Goal: Information Seeking & Learning: Compare options

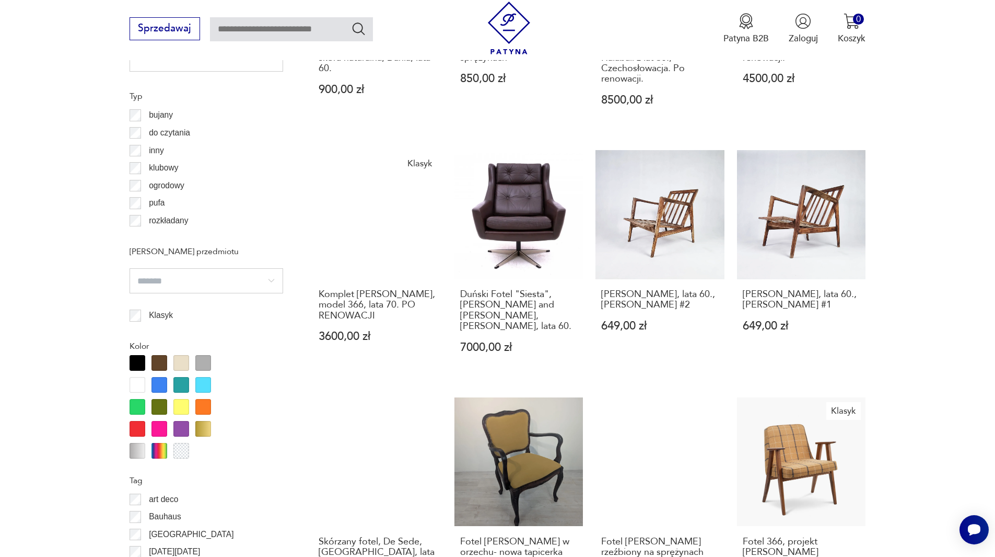
scroll to position [931, 0]
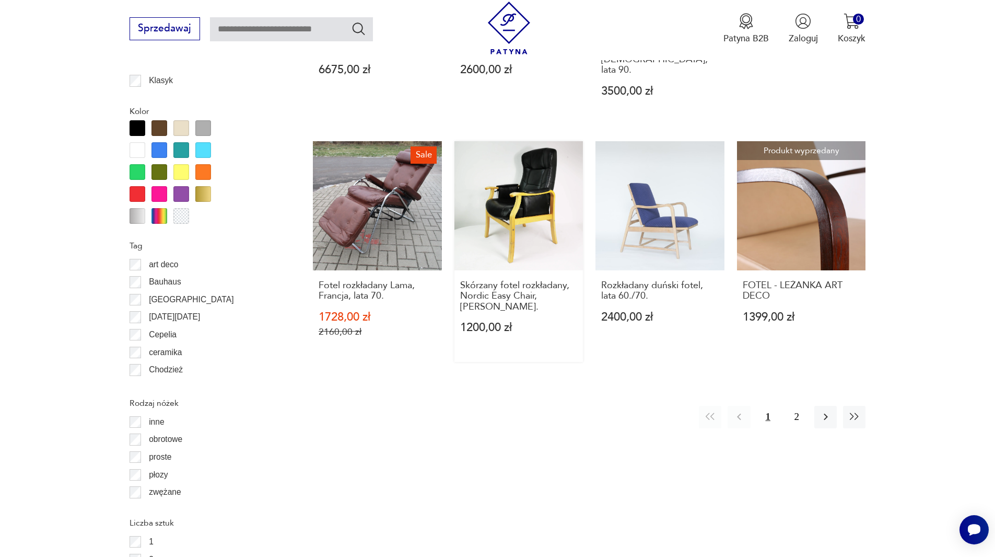
scroll to position [1178, 0]
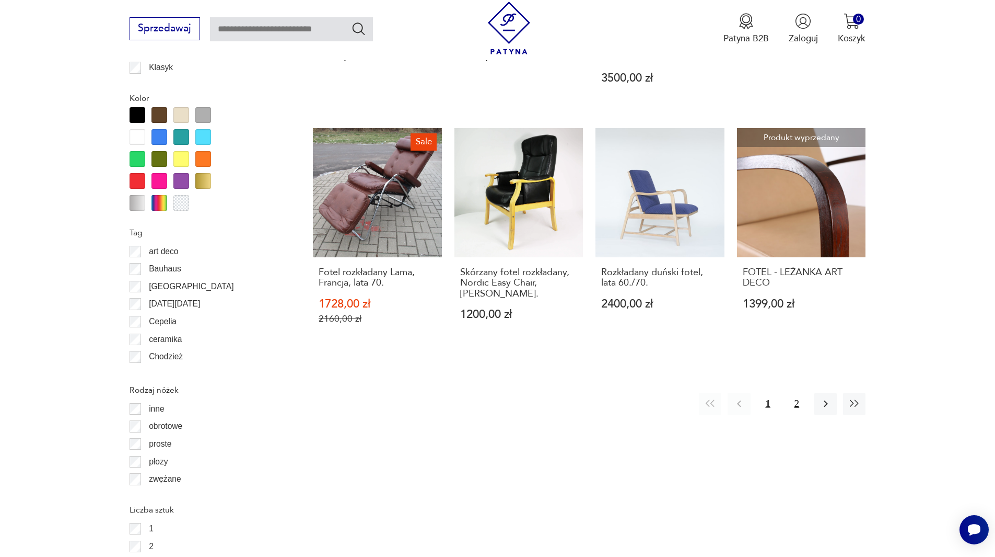
click at [797, 392] on button "2" at bounding box center [797, 403] width 22 height 22
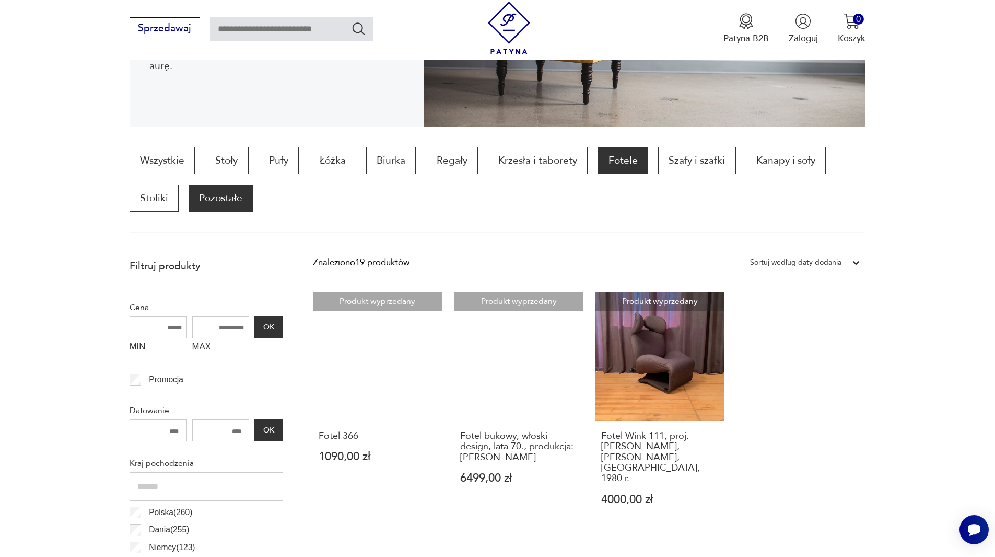
scroll to position [241, 0]
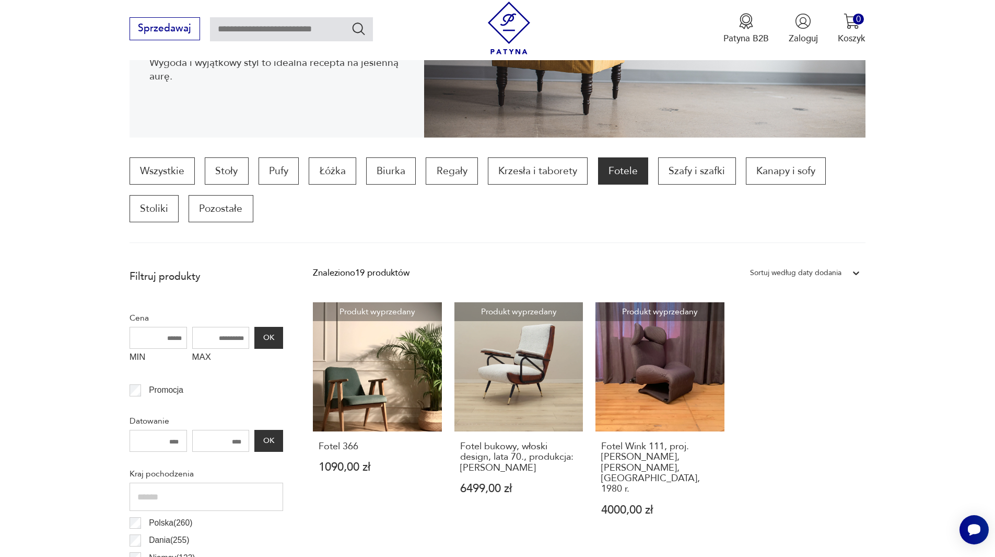
click at [620, 166] on p "Fotele" at bounding box center [623, 170] width 50 height 27
click at [621, 172] on p "Fotele" at bounding box center [623, 170] width 50 height 27
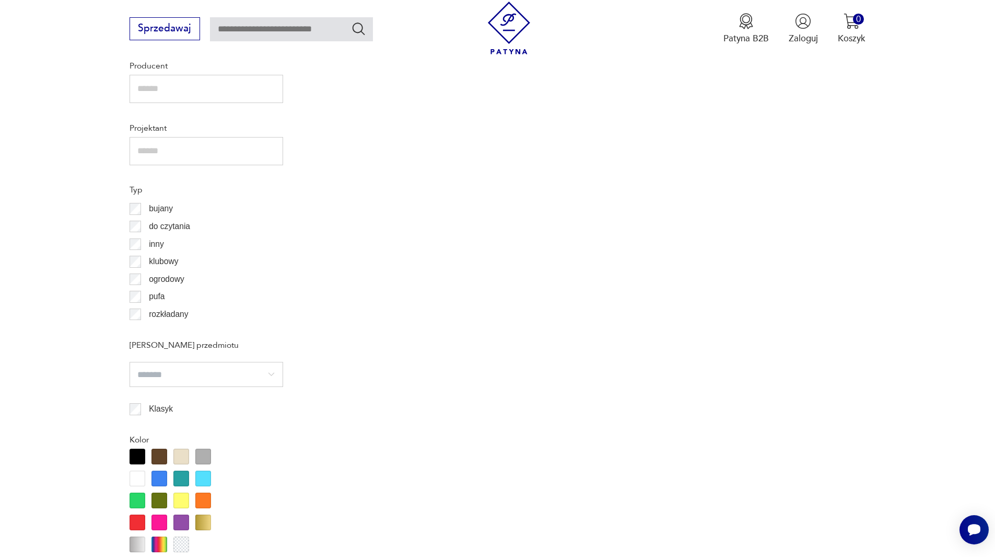
scroll to position [855, 0]
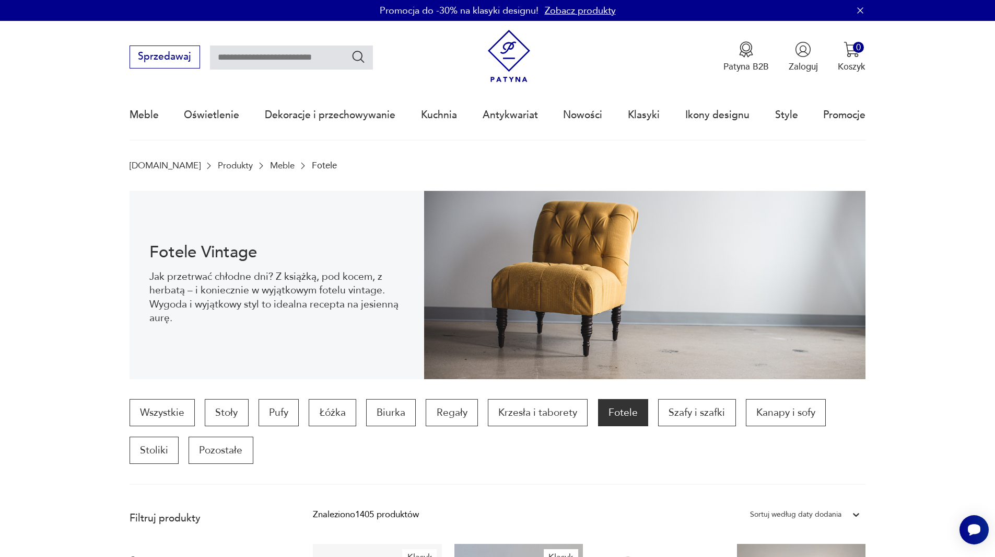
click at [259, 46] on input "text" at bounding box center [291, 57] width 163 height 24
type input "**********"
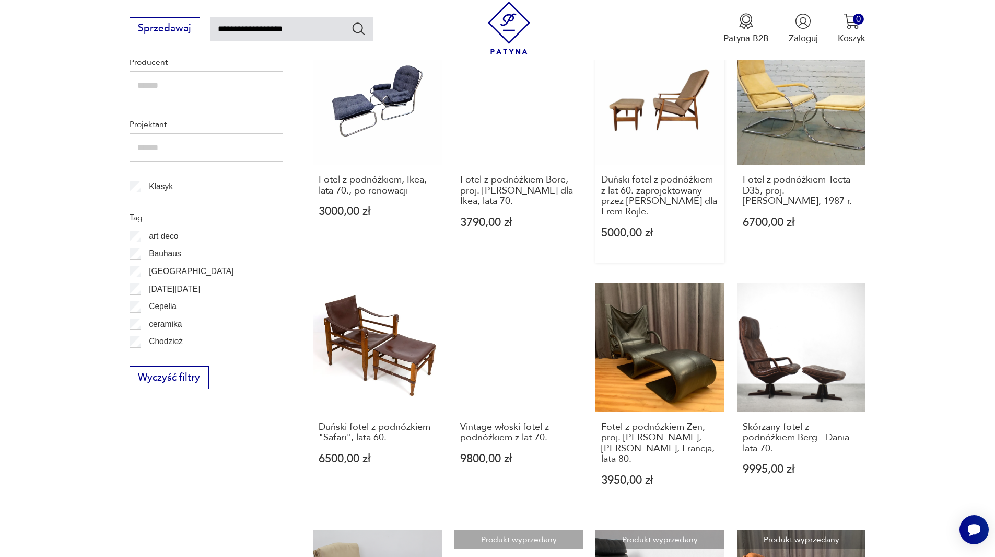
scroll to position [352, 0]
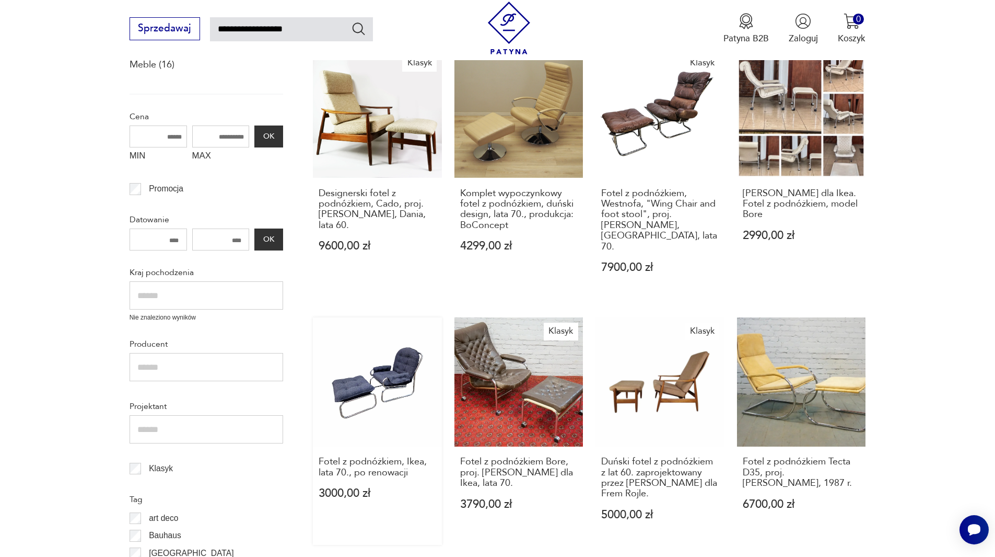
click at [383, 360] on link "Fotel z podnóżkiem, Ikea, lata 70., po renowacji 3000,00 zł" at bounding box center [377, 430] width 129 height 227
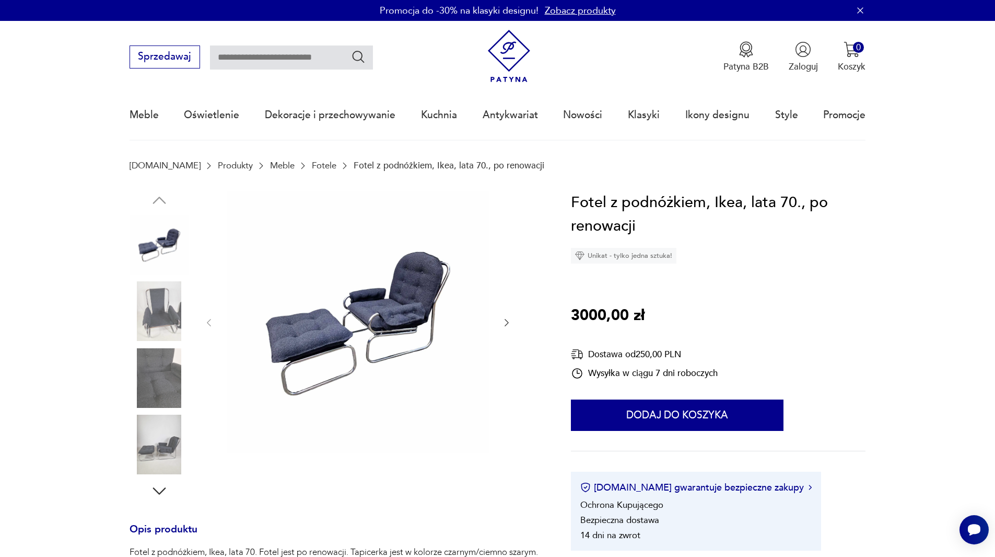
click at [371, 317] on img at bounding box center [358, 322] width 262 height 262
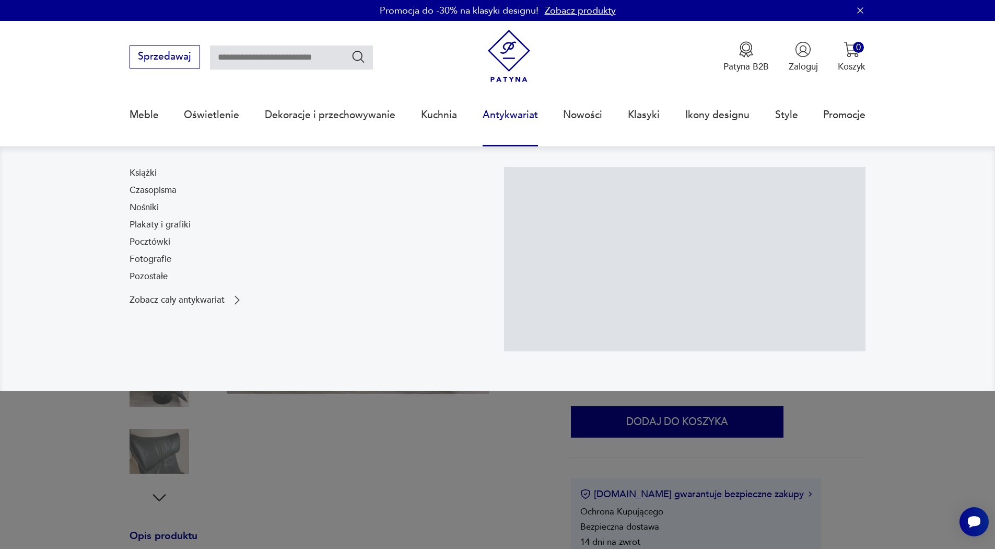
scroll to position [87, 0]
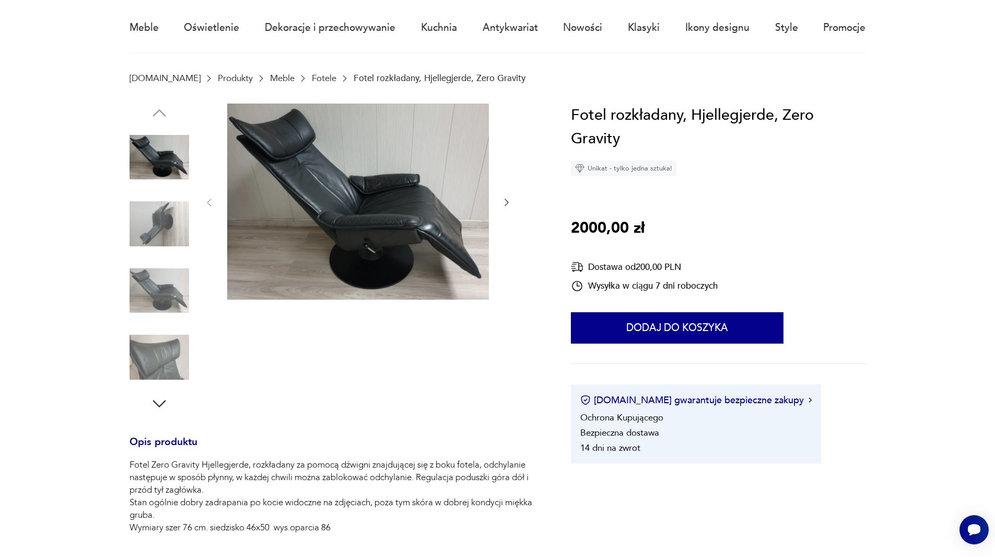
click at [311, 158] on img at bounding box center [358, 201] width 262 height 196
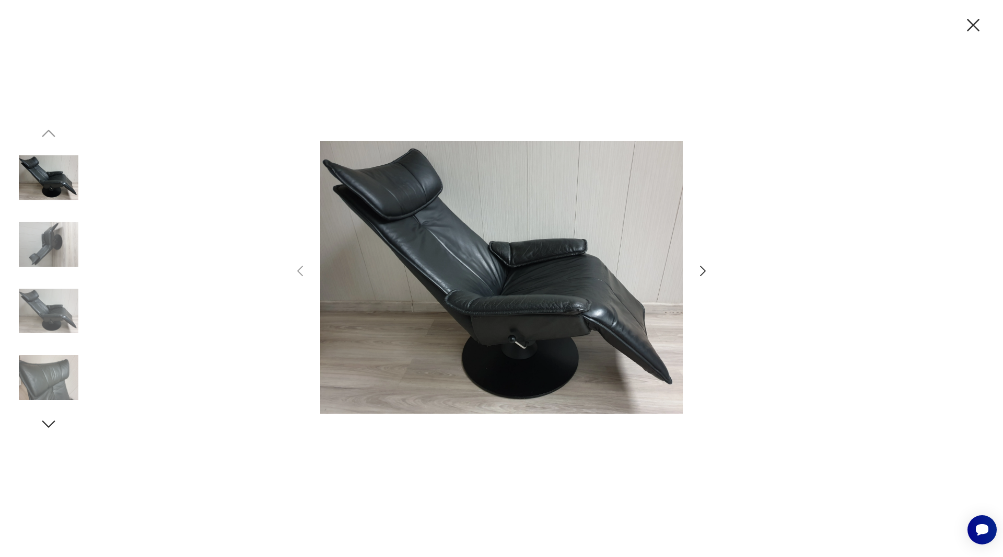
click at [704, 268] on icon "button" at bounding box center [703, 270] width 15 height 15
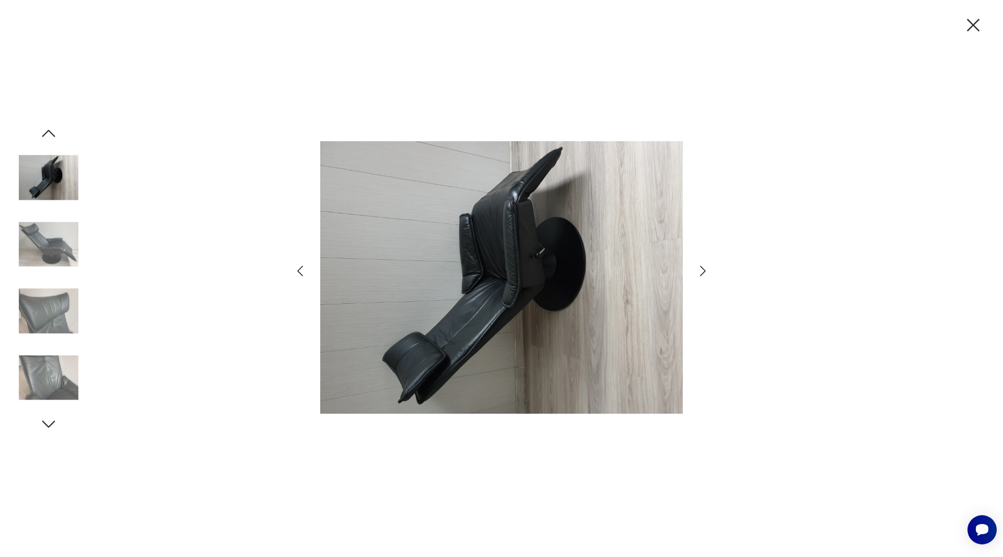
click at [704, 268] on icon "button" at bounding box center [703, 270] width 15 height 15
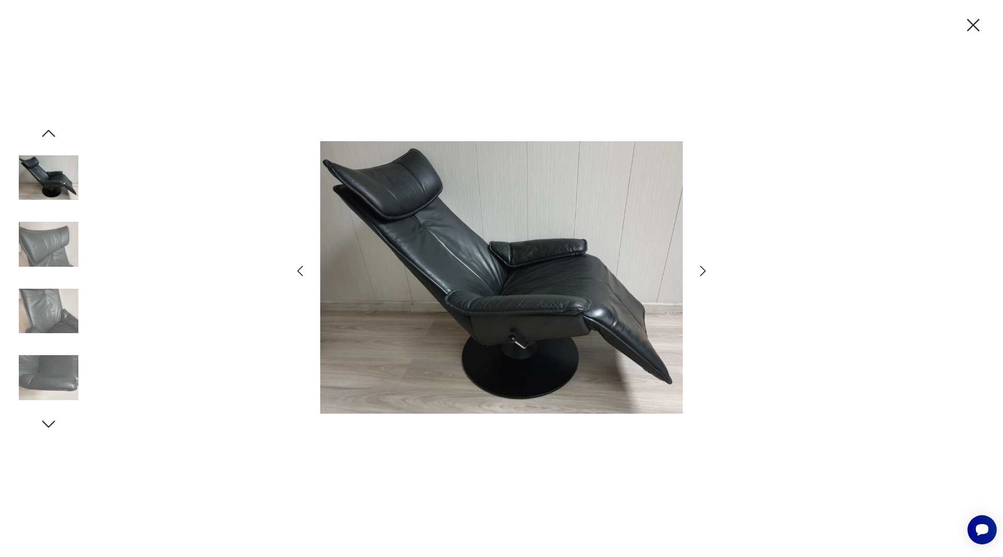
click at [704, 268] on icon "button" at bounding box center [703, 270] width 15 height 15
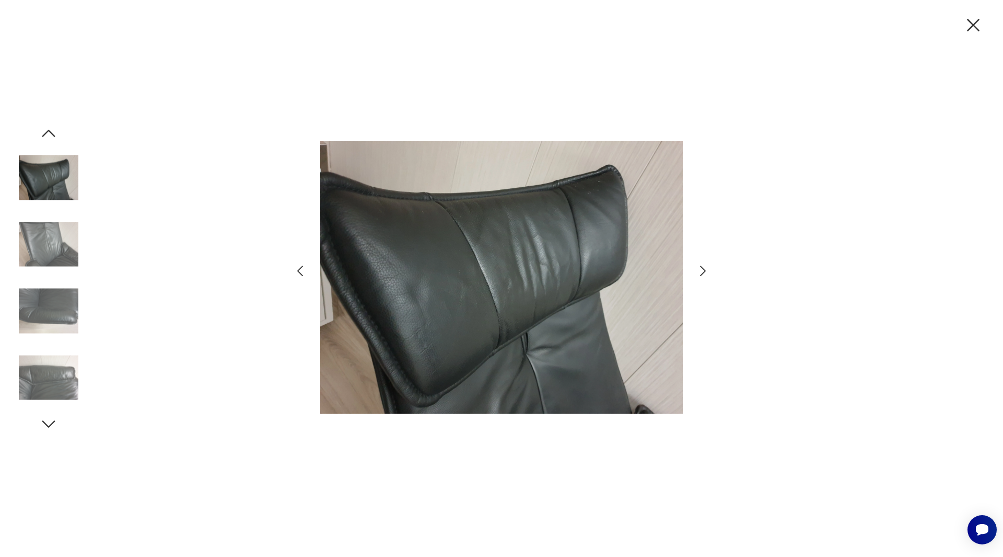
click at [704, 268] on icon "button" at bounding box center [703, 270] width 15 height 15
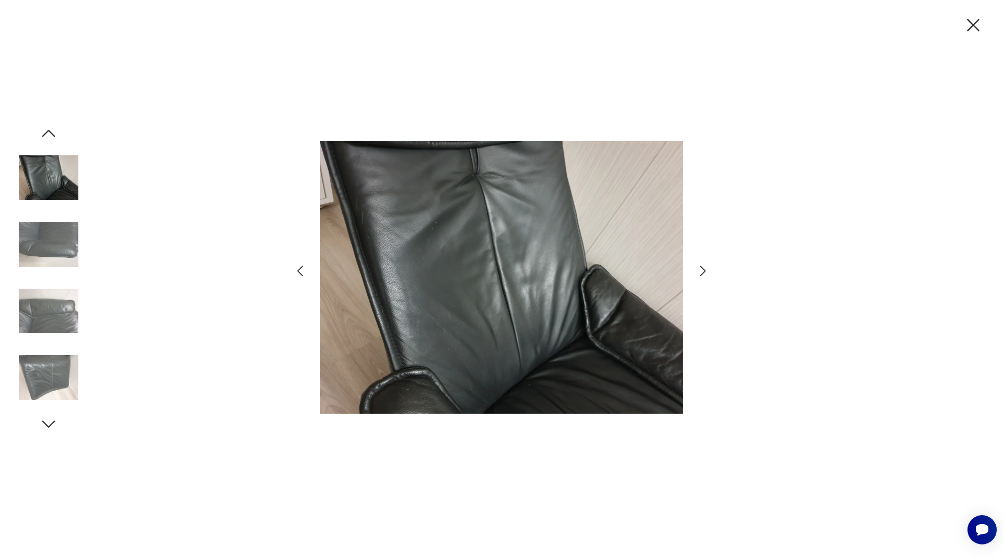
click at [704, 268] on icon "button" at bounding box center [703, 270] width 15 height 15
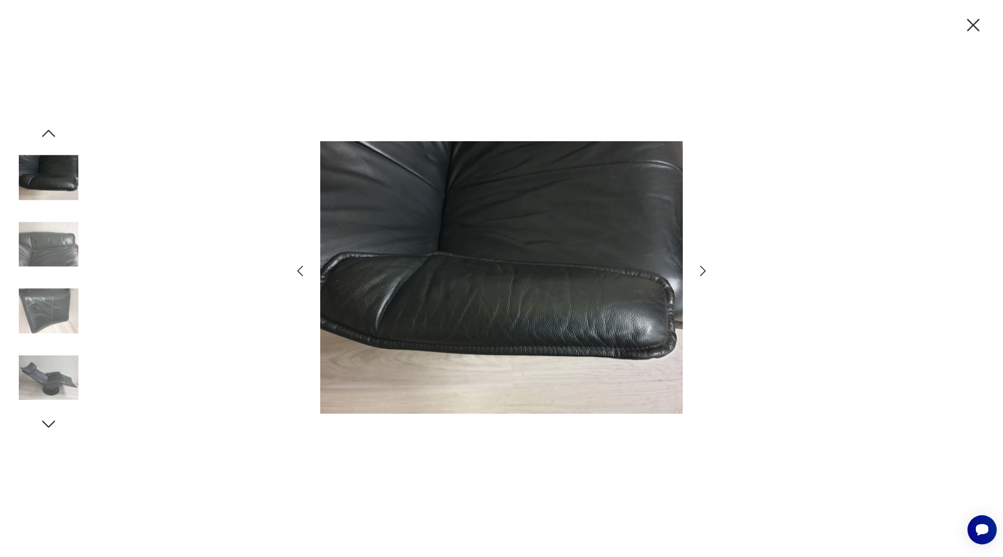
click at [704, 268] on icon "button" at bounding box center [703, 270] width 15 height 15
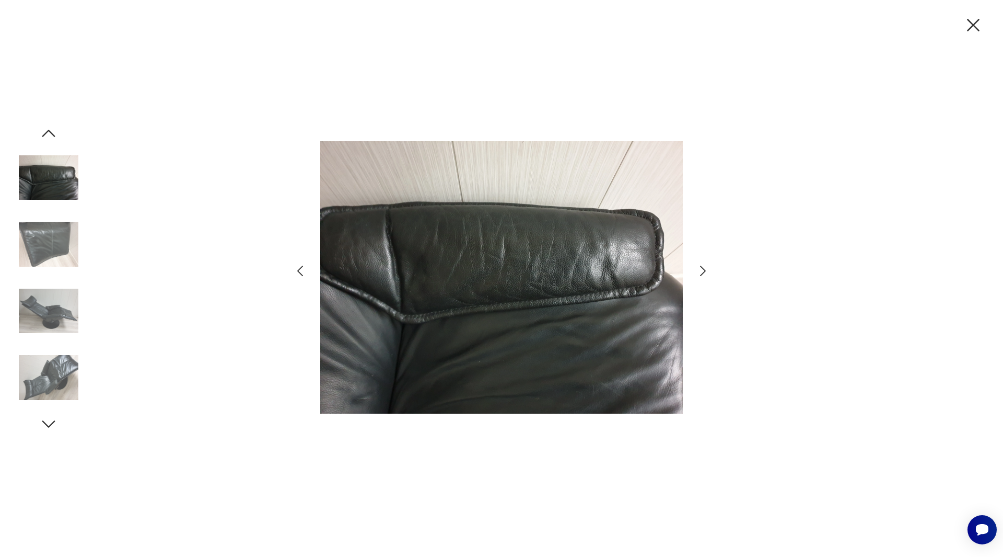
click at [704, 268] on icon "button" at bounding box center [703, 270] width 15 height 15
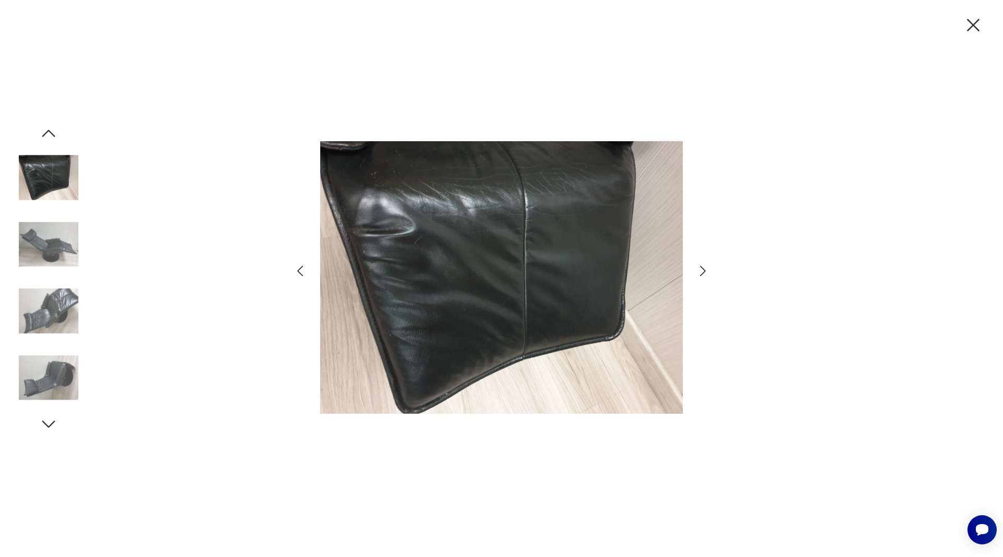
click at [704, 272] on icon "button" at bounding box center [703, 270] width 6 height 10
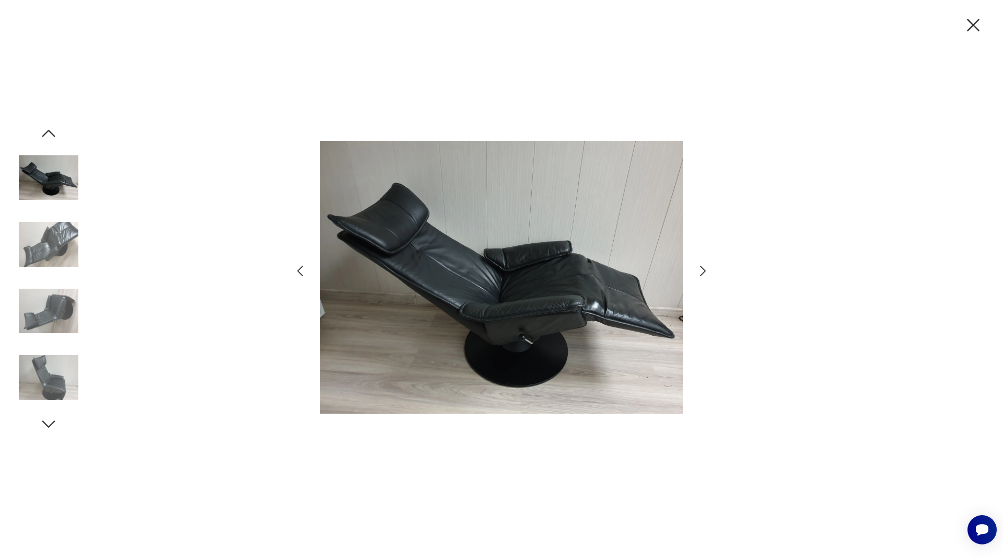
click at [974, 19] on icon "button" at bounding box center [974, 25] width 22 height 22
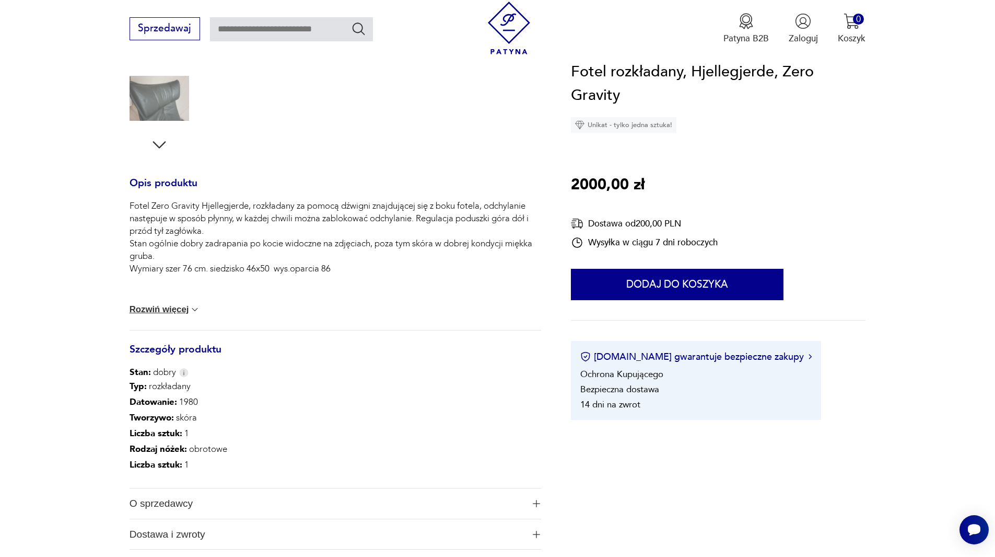
scroll to position [346, 0]
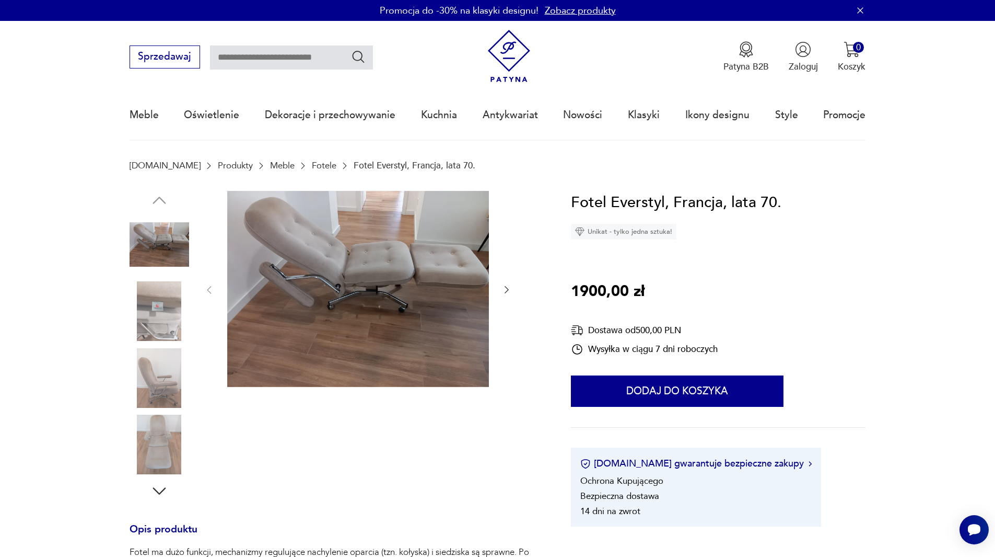
click at [180, 255] on img at bounding box center [160, 245] width 60 height 60
click at [363, 271] on img at bounding box center [358, 289] width 262 height 196
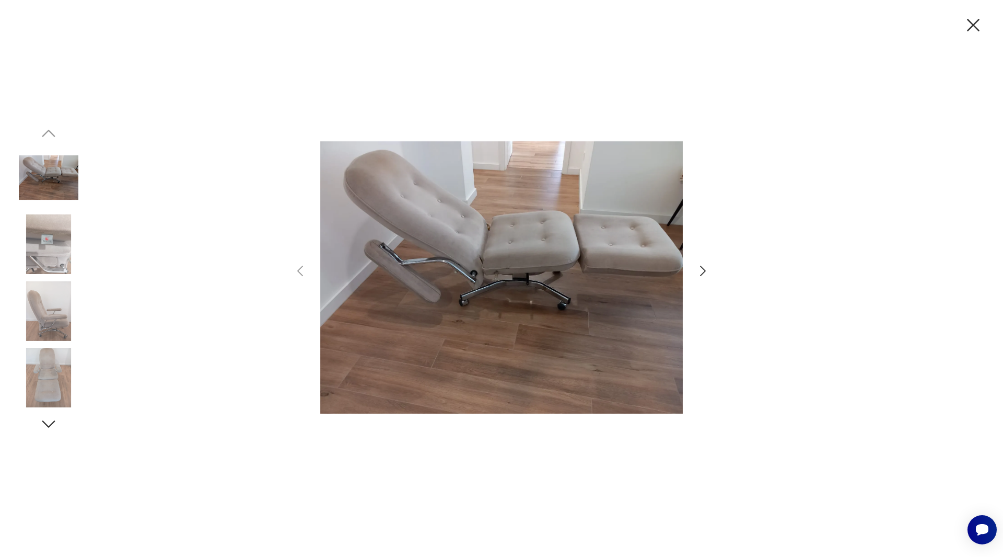
click at [704, 269] on icon "button" at bounding box center [703, 270] width 15 height 15
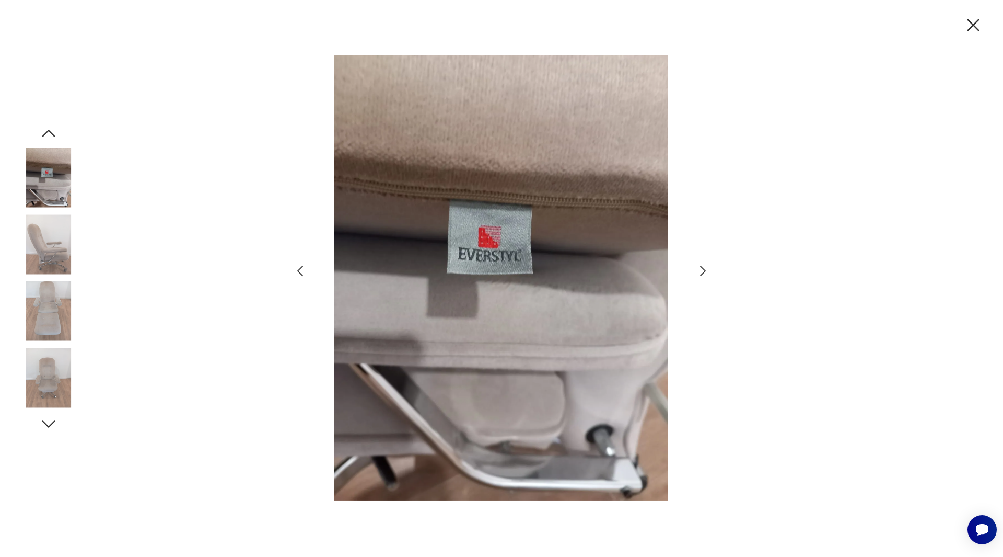
click at [704, 269] on icon "button" at bounding box center [703, 270] width 15 height 15
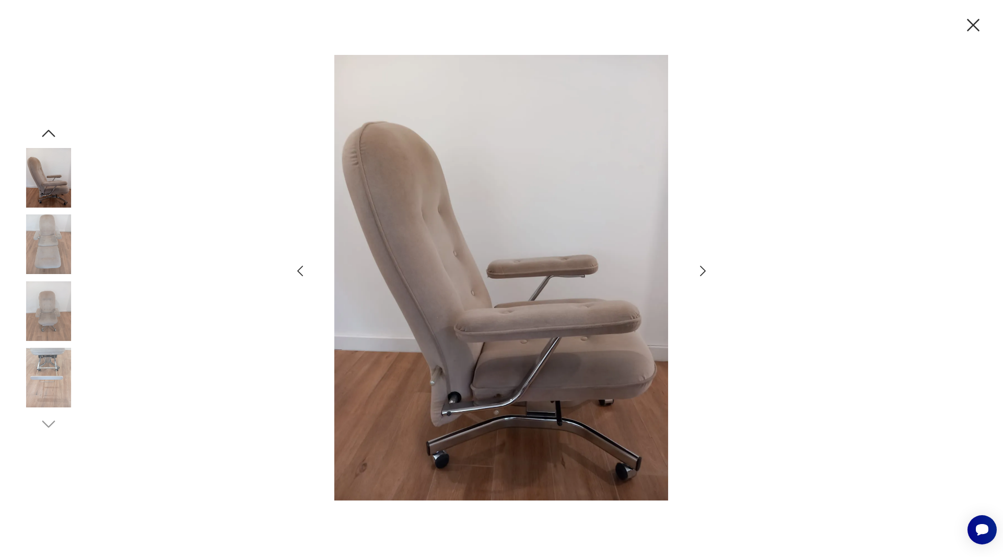
click at [704, 269] on icon "button" at bounding box center [703, 270] width 15 height 15
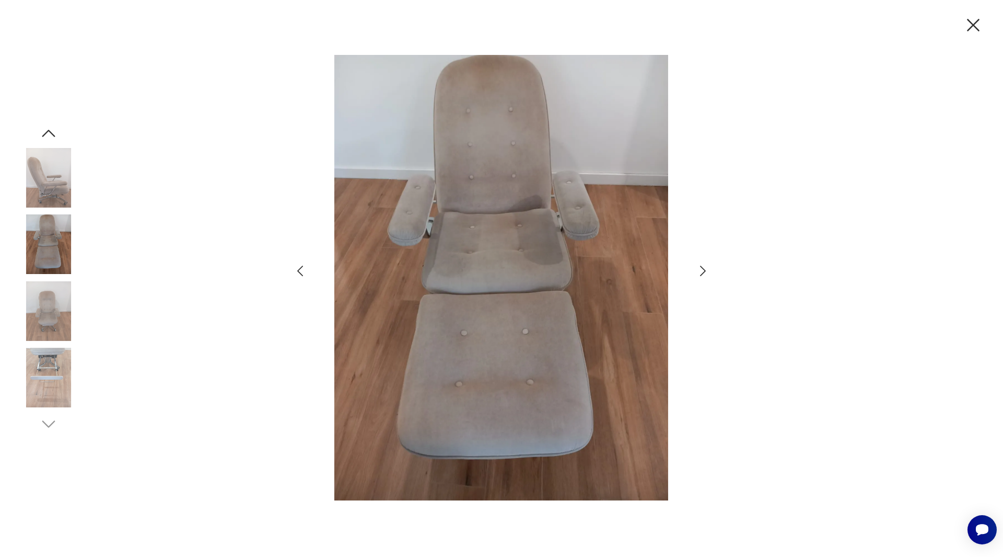
click at [704, 269] on icon "button" at bounding box center [703, 270] width 15 height 15
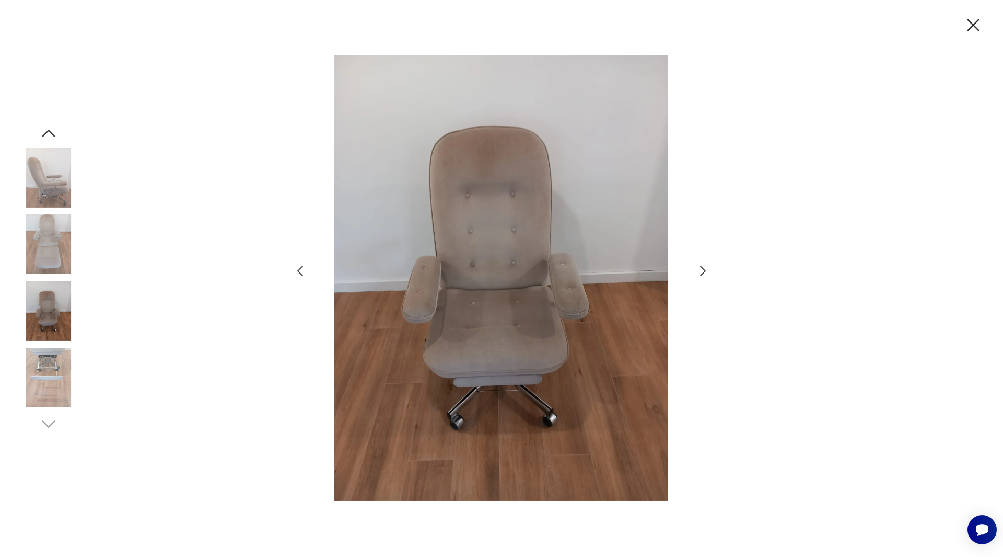
click at [704, 269] on icon "button" at bounding box center [703, 270] width 15 height 15
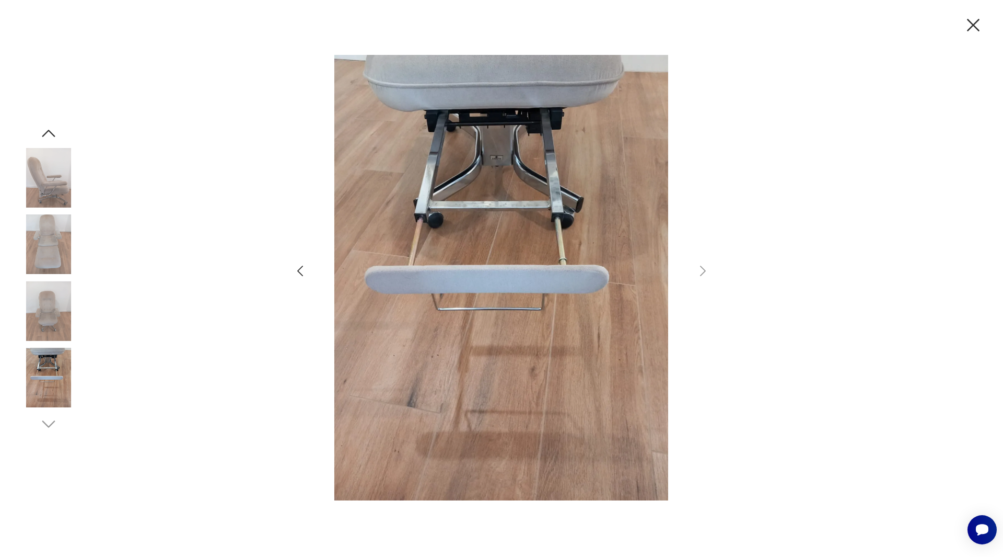
click at [38, 189] on img at bounding box center [49, 178] width 60 height 60
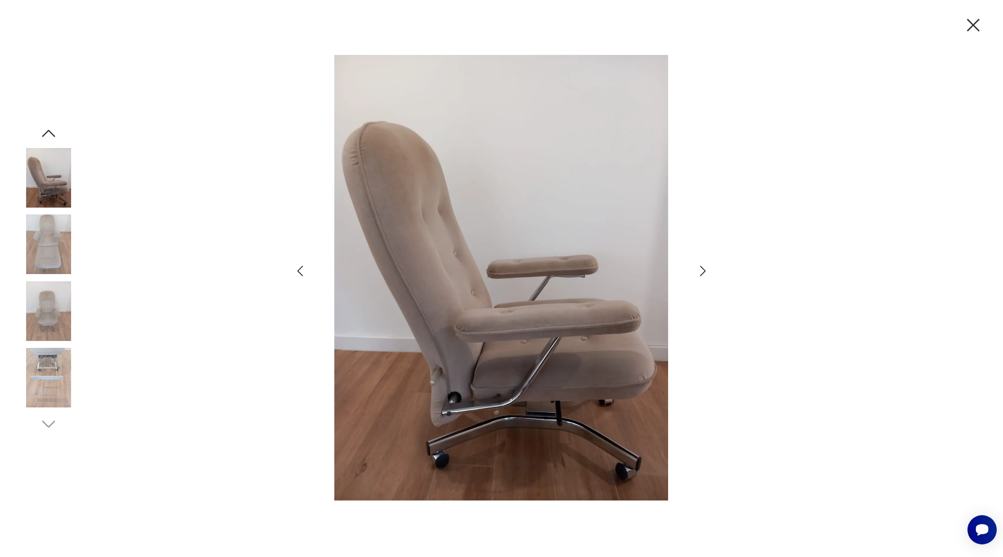
click at [970, 26] on icon "button" at bounding box center [974, 25] width 22 height 22
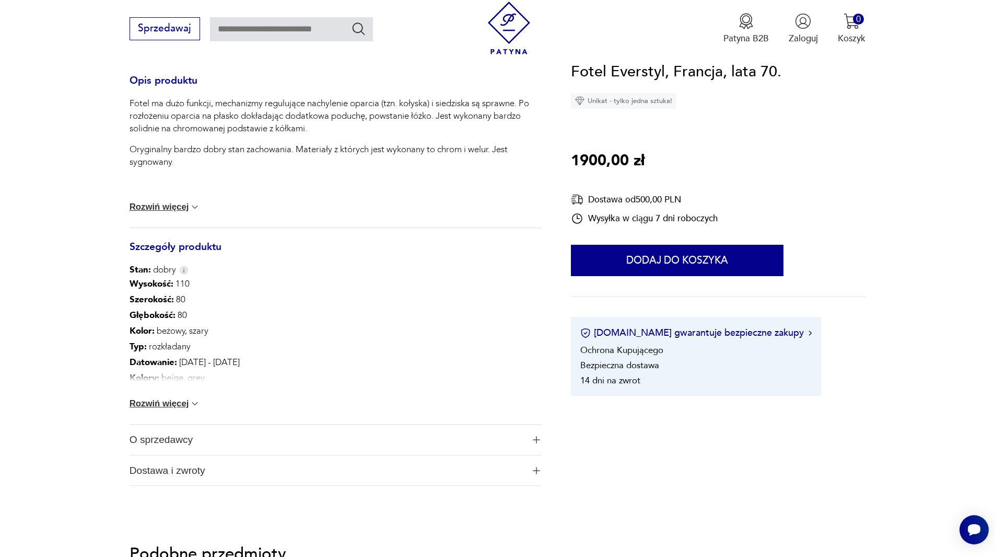
scroll to position [450, 0]
click at [244, 445] on span "O sprzedawcy" at bounding box center [327, 438] width 395 height 30
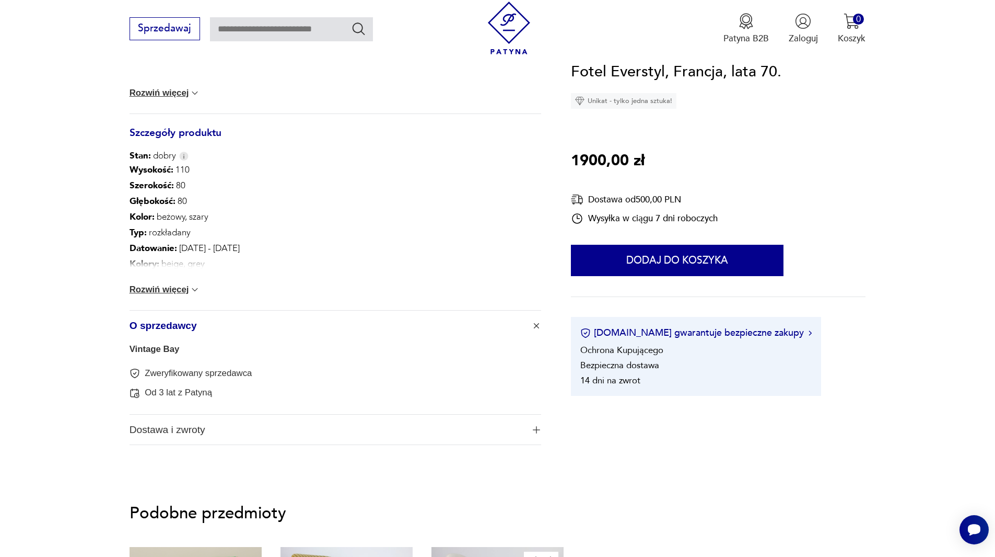
scroll to position [563, 0]
click at [361, 433] on span "Dostawa i zwroty" at bounding box center [327, 429] width 395 height 30
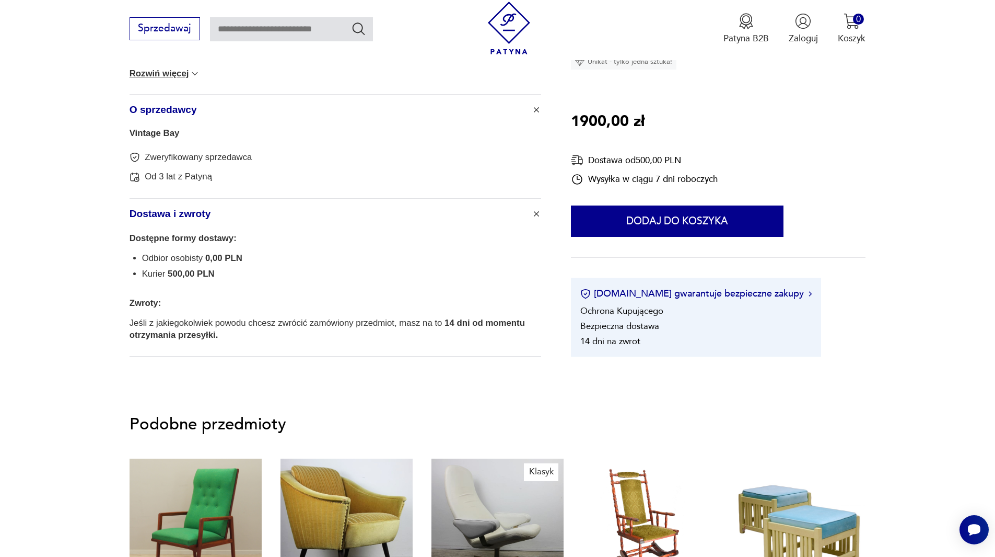
scroll to position [779, 0]
